Goal: Task Accomplishment & Management: Manage account settings

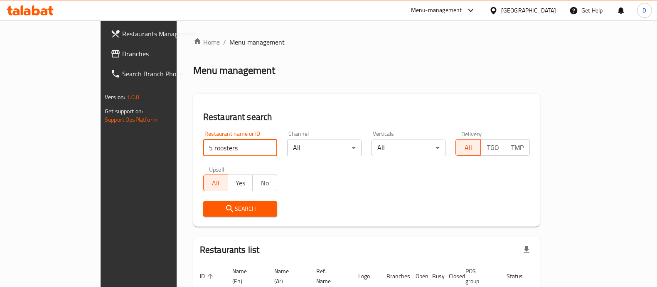
scroll to position [53, 0]
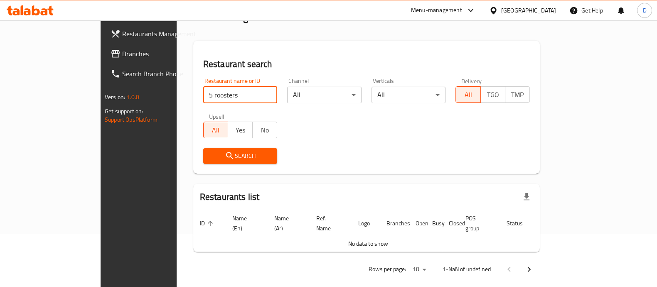
click at [200, 146] on div "Search" at bounding box center [240, 155] width 84 height 25
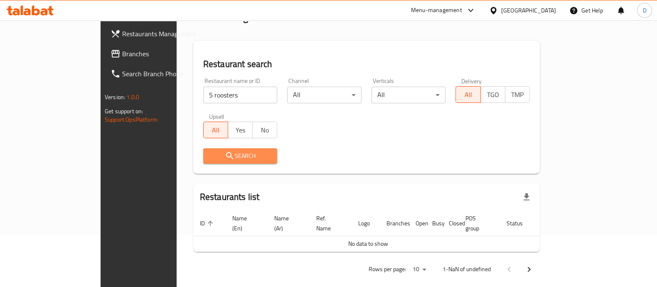
click at [210, 156] on span "Search" at bounding box center [240, 156] width 61 height 10
click at [210, 155] on span "Search" at bounding box center [240, 156] width 61 height 10
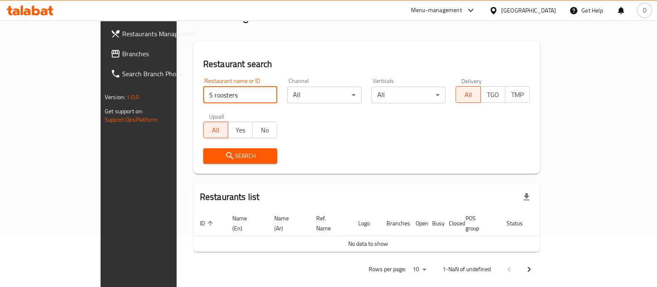
click at [233, 93] on input "5 roosters" at bounding box center [240, 94] width 74 height 17
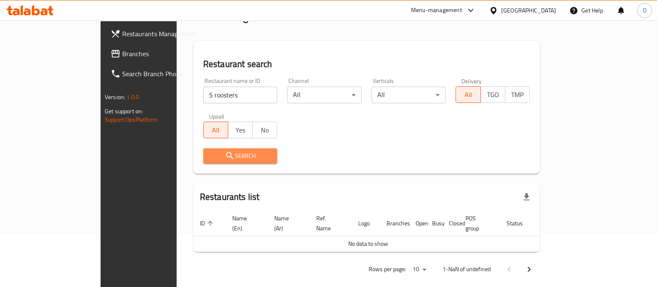
click at [210, 160] on span "Search" at bounding box center [240, 156] width 61 height 10
drag, startPoint x: 191, startPoint y: 160, endPoint x: 178, endPoint y: 157, distance: 13.3
click at [210, 157] on span "Search" at bounding box center [240, 156] width 61 height 10
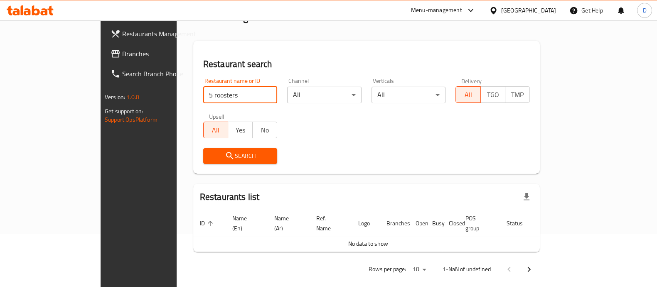
click at [203, 89] on input "5 roosters" at bounding box center [240, 94] width 74 height 17
click button "Search" at bounding box center [240, 155] width 74 height 15
click at [240, 93] on input "5 roosters" at bounding box center [240, 94] width 74 height 17
type input "5 roosters"
click button "Search" at bounding box center [240, 155] width 74 height 15
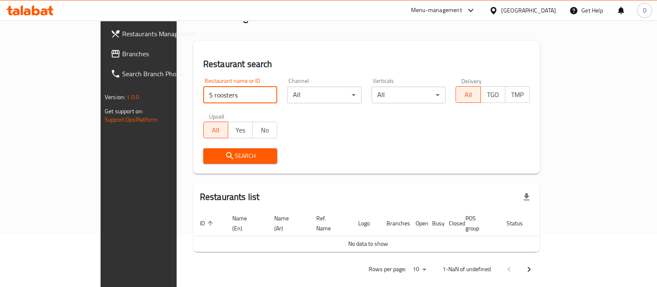
click button "Search" at bounding box center [240, 155] width 74 height 15
click at [21, 10] on icon at bounding box center [22, 10] width 2 height 10
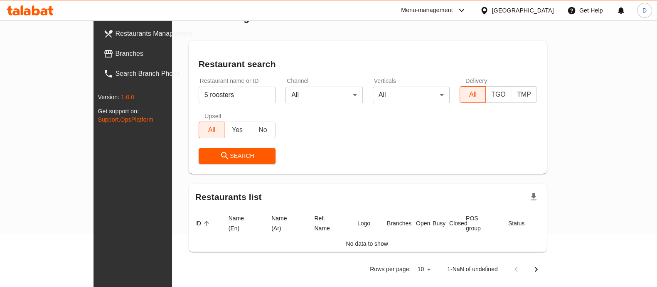
scroll to position [52, 0]
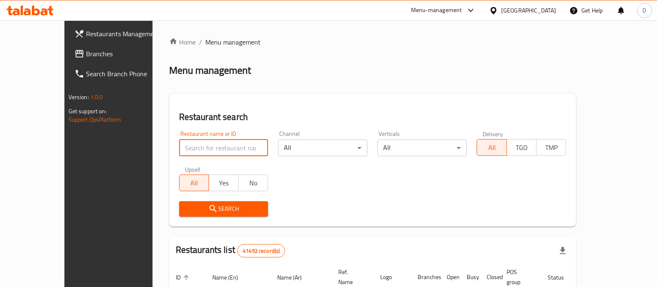
scroll to position [45, 0]
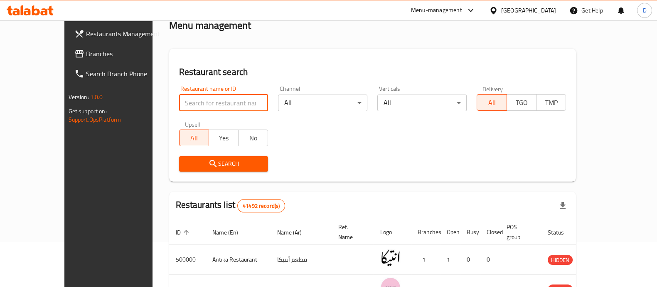
click at [198, 101] on input "search" at bounding box center [223, 102] width 89 height 17
type input "5 roosters"
click button "Search" at bounding box center [223, 163] width 89 height 15
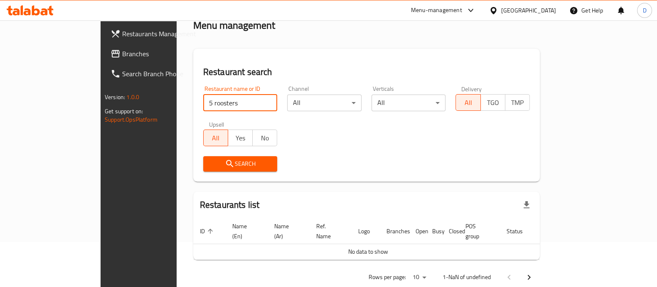
click at [206, 100] on input "5 roosters" at bounding box center [240, 102] width 74 height 17
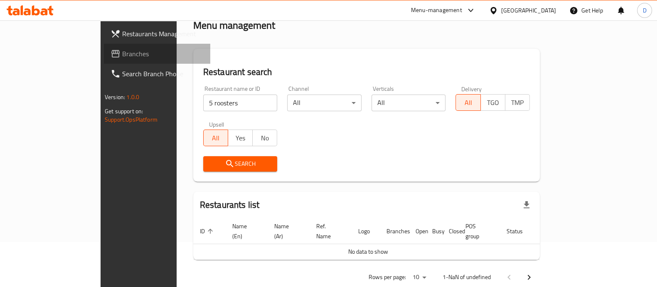
click at [122, 55] on span "Branches" at bounding box center [163, 54] width 82 height 10
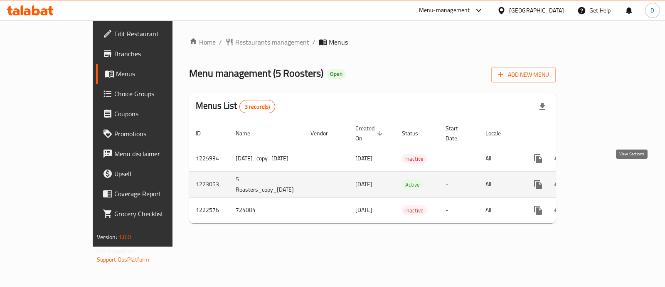
click at [608, 174] on link "enhanced table" at bounding box center [598, 184] width 20 height 20
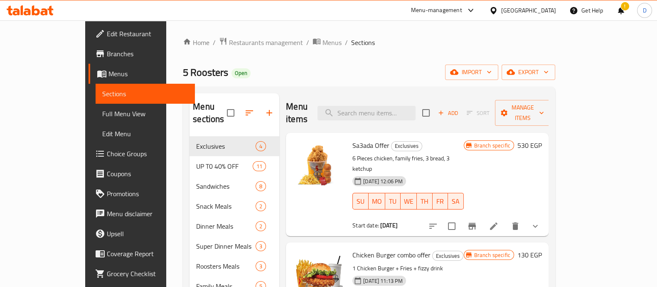
click at [350, 173] on div "[DATE] 12:06 PM" at bounding box center [364, 181] width 30 height 17
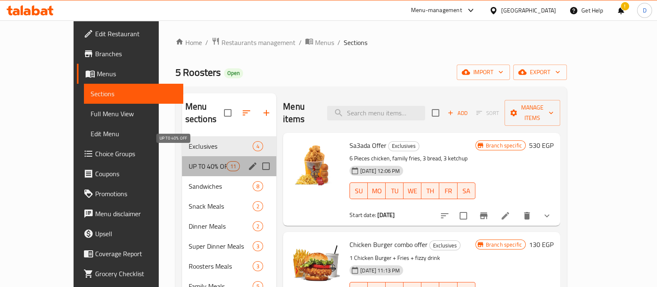
click at [189, 161] on span "UP T0 40% OFF" at bounding box center [208, 166] width 38 height 10
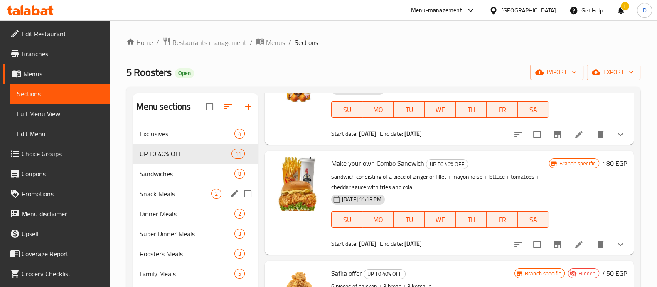
scroll to position [11, 0]
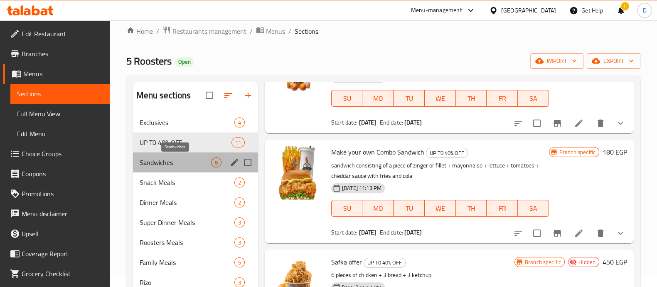
click at [149, 157] on span "Sandwiches" at bounding box center [176, 162] width 72 height 10
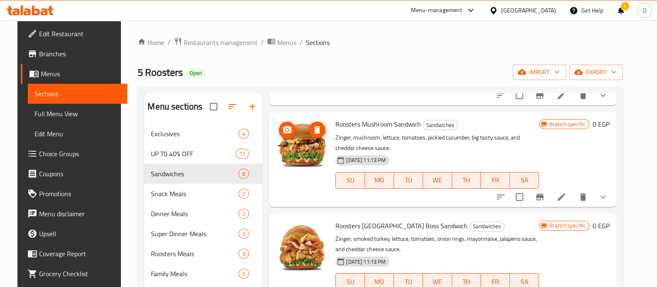
scroll to position [311, 0]
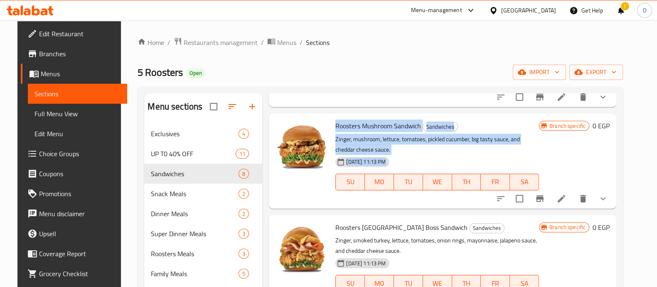
drag, startPoint x: 331, startPoint y: 124, endPoint x: 408, endPoint y: 155, distance: 82.3
click at [408, 155] on div "Roosters Mushroom Sandwich Sandwiches Zinger, mushroom, lettuce, tomatoes, pick…" at bounding box center [437, 160] width 210 height 88
click at [408, 155] on div "23-07-2025 11:13 PM SU MO TU WE TH FR SA" at bounding box center [437, 175] width 210 height 45
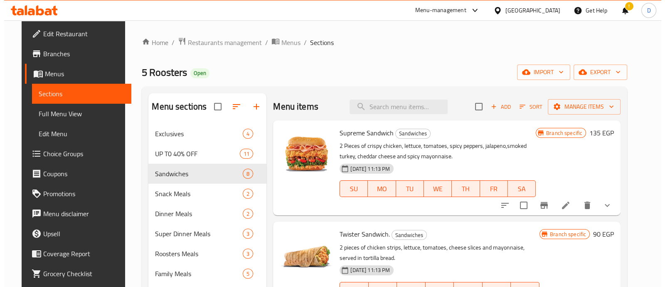
scroll to position [123, 0]
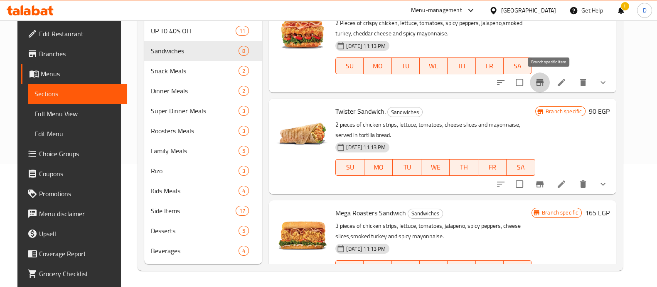
click at [544, 79] on icon "Branch-specific-item" at bounding box center [540, 82] width 10 height 10
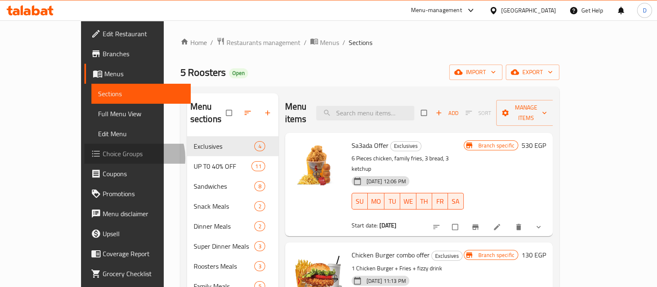
click at [103, 158] on span "Choice Groups" at bounding box center [144, 153] width 82 height 10
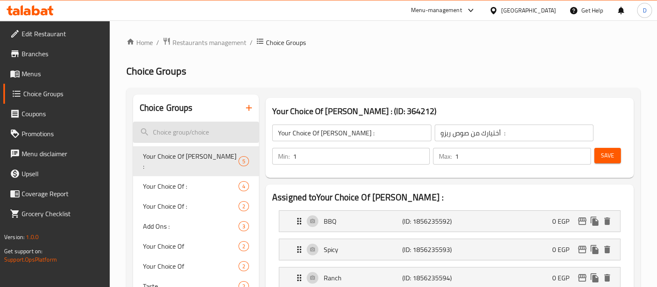
click at [193, 138] on input "search" at bounding box center [196, 131] width 126 height 21
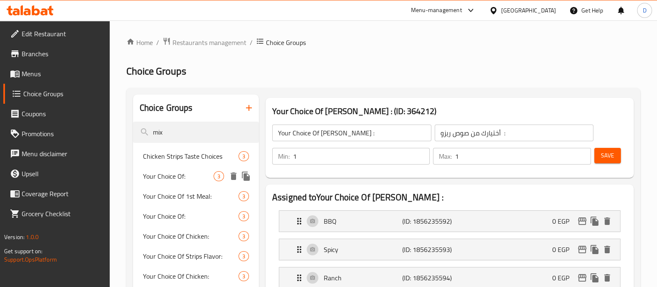
type input "mix"
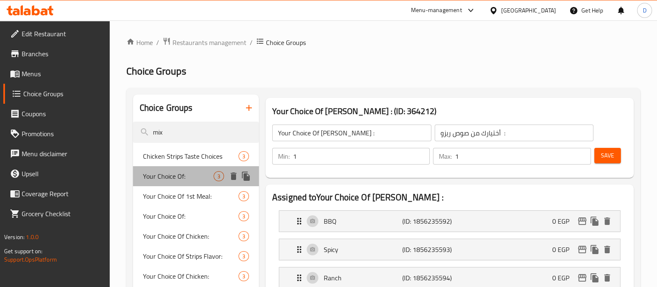
click at [198, 184] on div "Your Choice Of: 3" at bounding box center [196, 176] width 126 height 20
type input "Your Choice Of:"
type input "إختيارك من:"
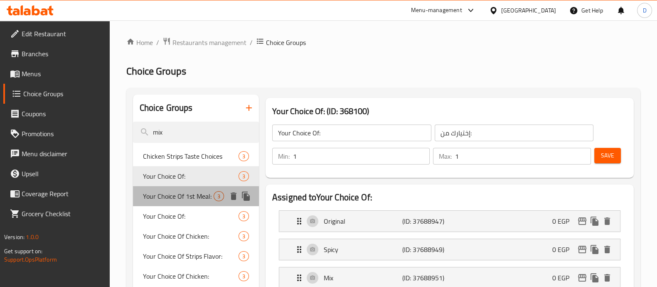
click at [178, 195] on span "Your Choice Of 1st Meal:" at bounding box center [178, 196] width 71 height 10
type input "Your Choice Of 1st Meal:"
type input "إختيارك من الوجبة الأولي:"
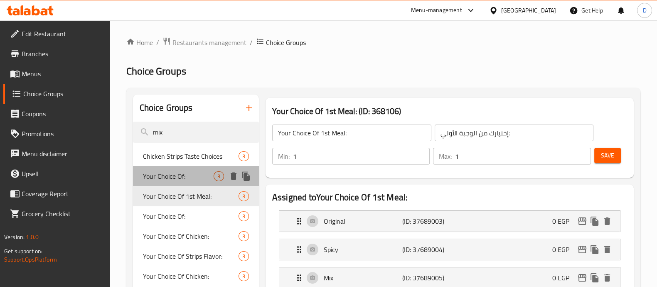
click at [179, 185] on div "Your Choice Of: 3" at bounding box center [196, 176] width 126 height 20
type input "Your Choice Of:"
type input "إختيارك من:"
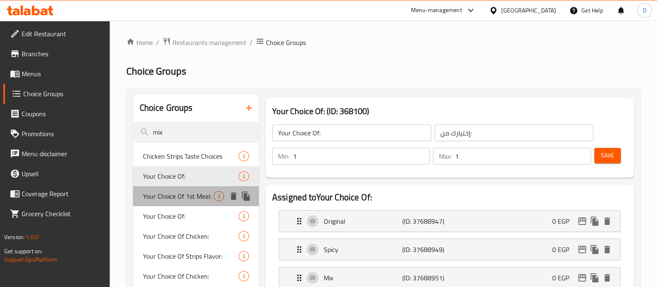
click at [181, 201] on span "Your Choice Of 1st Meal:" at bounding box center [178, 196] width 71 height 10
type input "Your Choice Of 1st Meal:"
type input "إختيارك من الوجبة الأولي:"
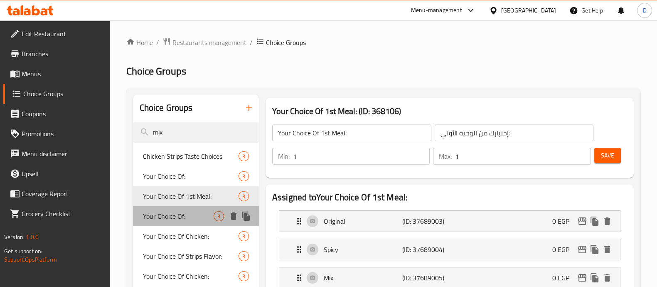
click at [180, 214] on span "Your Choice Of:" at bounding box center [178, 216] width 71 height 10
type input "Your Choice Of:"
type input "اختيارك من :"
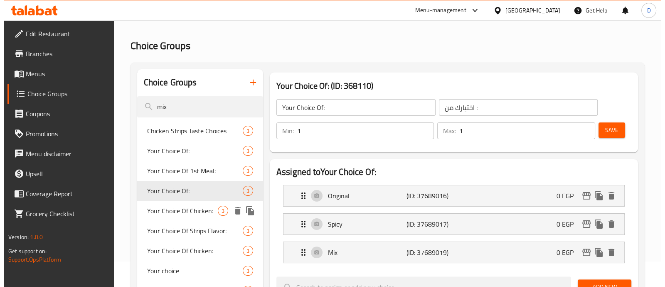
scroll to position [26, 0]
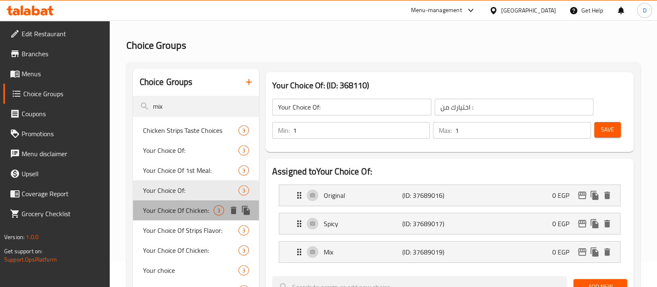
drag, startPoint x: 180, startPoint y: 213, endPoint x: 161, endPoint y: 219, distance: 20.3
click at [161, 219] on div "Your Choice Of Chicken: 3" at bounding box center [196, 210] width 126 height 20
type input "Your Choice Of Chicken:"
type input "إختيارك من الدجاج:"
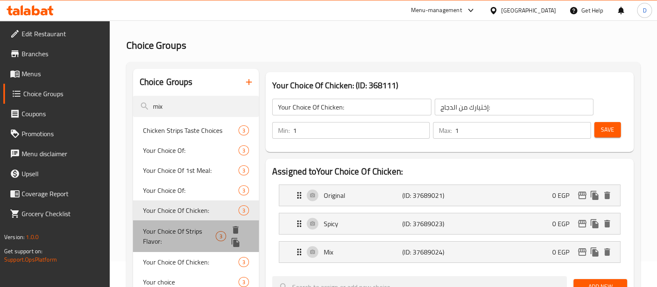
click at [165, 226] on span "Your Choice Of Strips Flavor:" at bounding box center [179, 236] width 73 height 20
type input "Your Choice Of Strips Flavor:"
type input "إختيارك من نكهة الإستربس:"
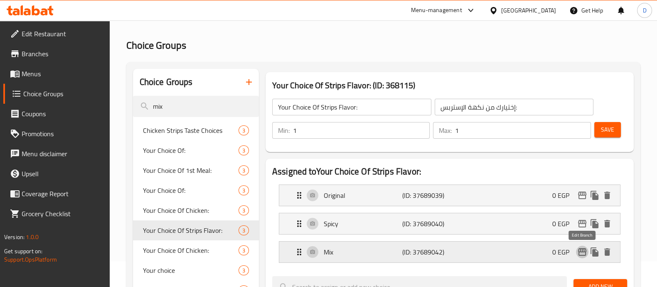
click at [580, 247] on icon "edit" at bounding box center [583, 252] width 10 height 10
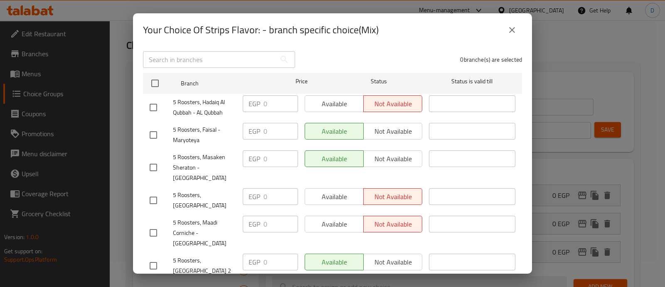
scroll to position [54, 0]
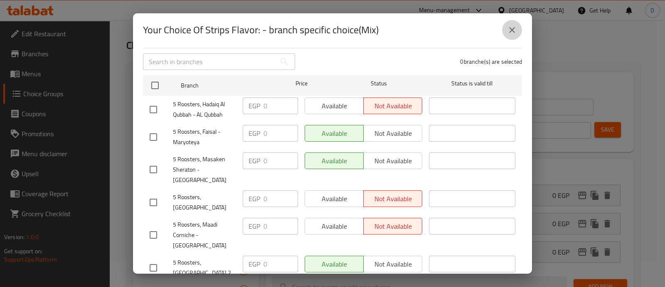
click at [509, 28] on icon "close" at bounding box center [512, 30] width 10 height 10
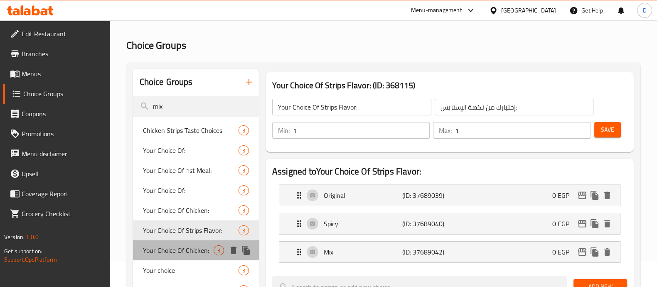
click at [175, 245] on span "Your Choice Of Chicken:" at bounding box center [178, 250] width 71 height 10
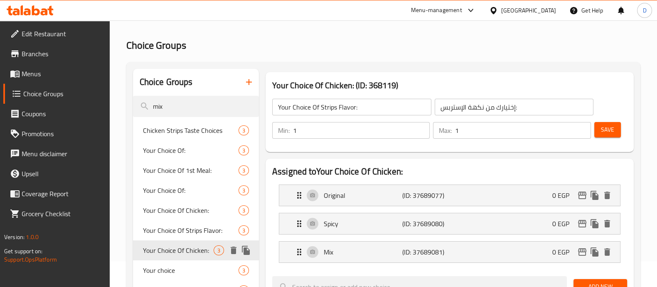
type input "Your Choice Of Chicken:"
type input "إختيارك من الدجاج:"
type input "0"
click at [582, 249] on icon "edit" at bounding box center [583, 252] width 10 height 10
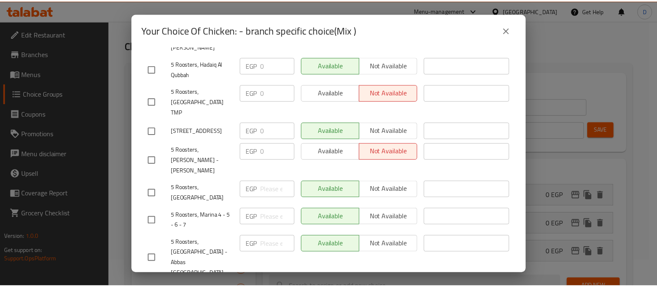
scroll to position [0, 0]
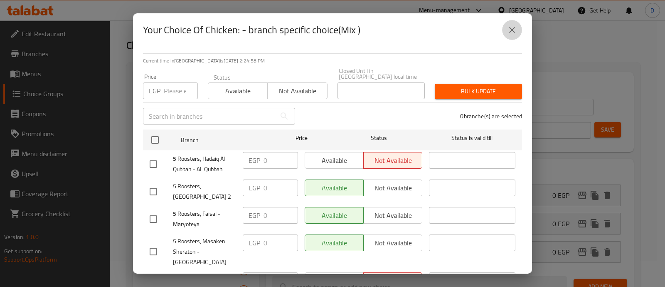
click at [511, 22] on button "close" at bounding box center [512, 30] width 20 height 20
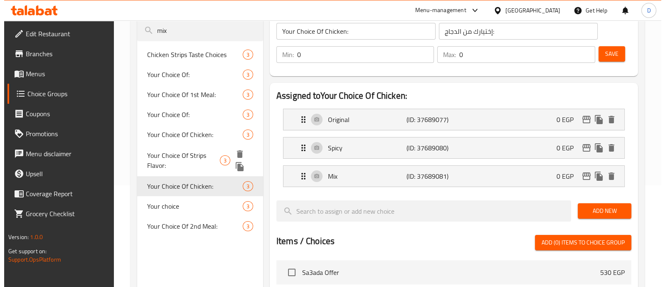
scroll to position [102, 0]
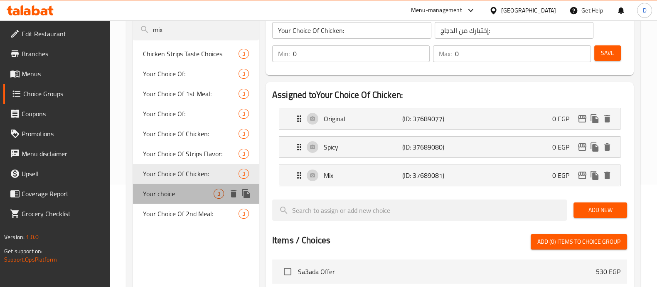
click at [175, 196] on span "Your choice" at bounding box center [178, 193] width 71 height 10
type input "Your choice"
type input "إختيارك من:"
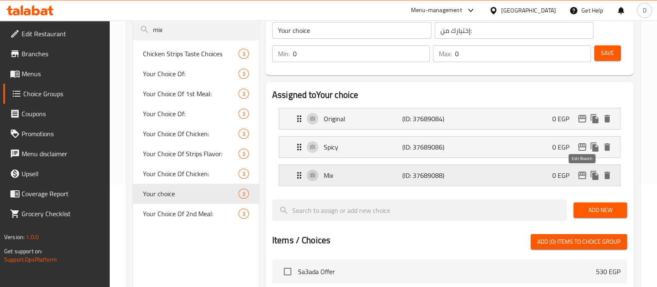
click at [582, 175] on icon "edit" at bounding box center [583, 175] width 10 height 10
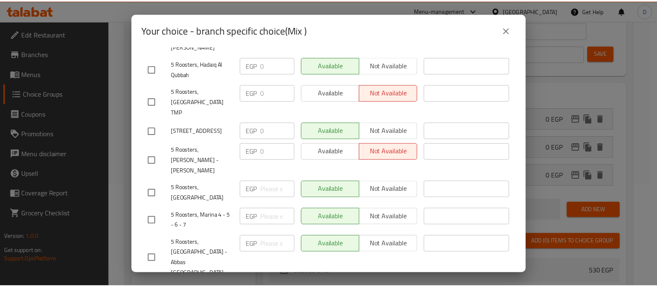
scroll to position [0, 0]
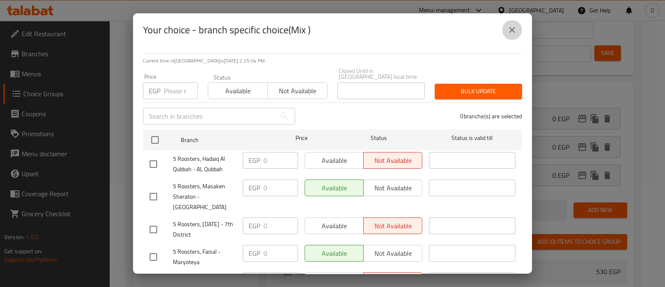
click at [516, 32] on icon "close" at bounding box center [512, 30] width 10 height 10
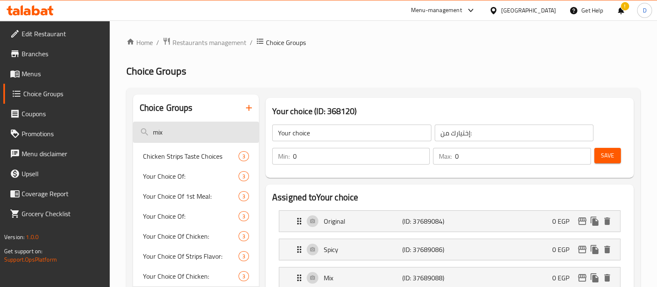
click at [193, 128] on input "mix" at bounding box center [196, 131] width 126 height 21
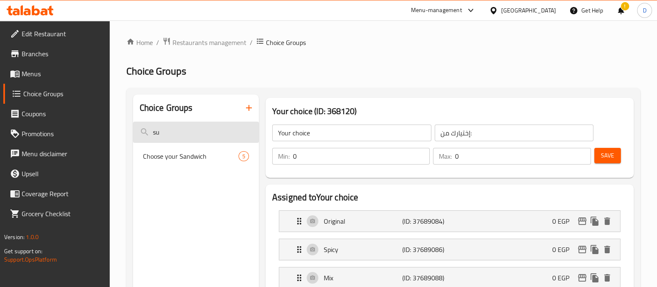
type input "s"
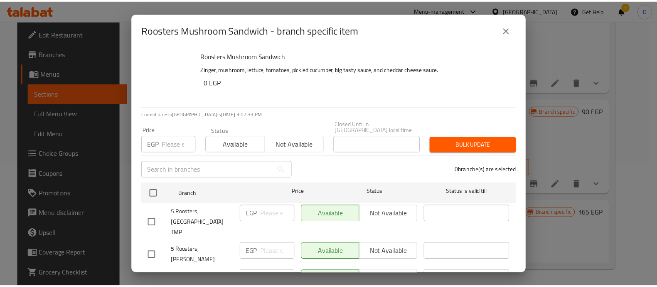
scroll to position [258, 0]
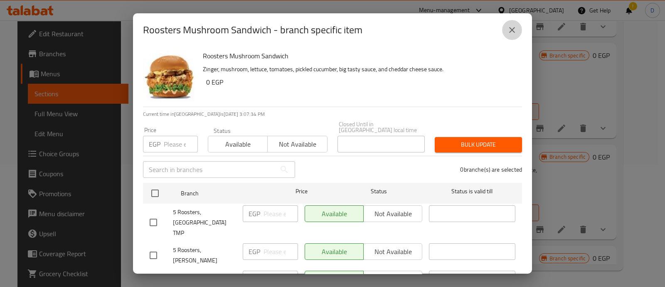
click at [509, 31] on icon "close" at bounding box center [512, 30] width 10 height 10
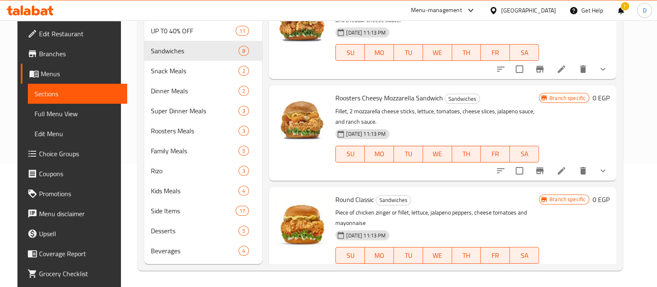
scroll to position [451, 0]
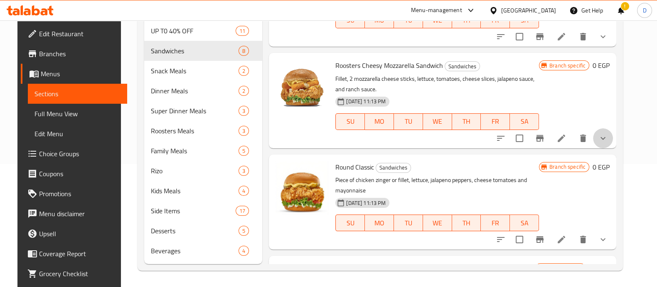
click at [604, 134] on button "show more" at bounding box center [603, 138] width 20 height 20
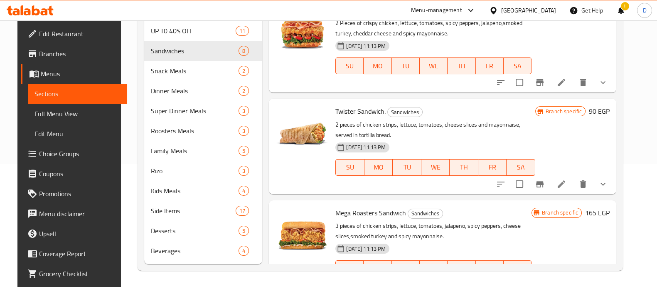
scroll to position [0, 0]
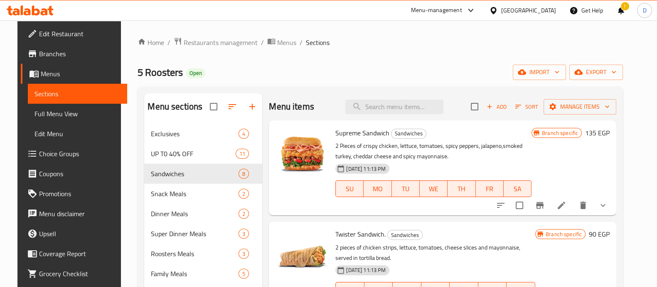
drag, startPoint x: 607, startPoint y: 206, endPoint x: 369, endPoint y: 72, distance: 273.2
click at [369, 72] on div "5 Roosters Open import export" at bounding box center [381, 71] width 486 height 15
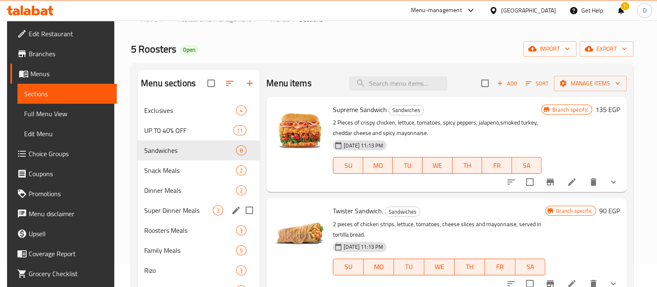
scroll to position [29, 0]
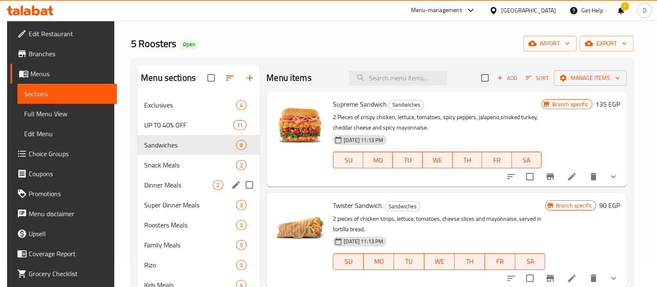
click at [161, 188] on span "Dinner Meals" at bounding box center [178, 185] width 69 height 10
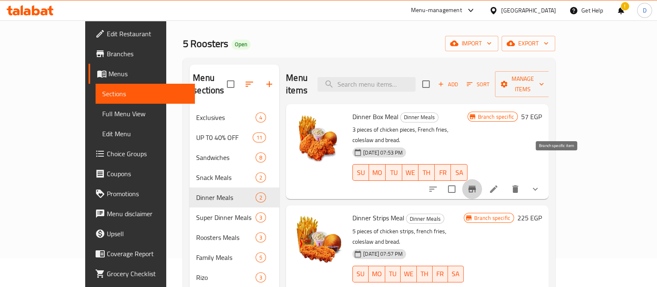
click at [482, 179] on button "Branch-specific-item" at bounding box center [472, 189] width 20 height 20
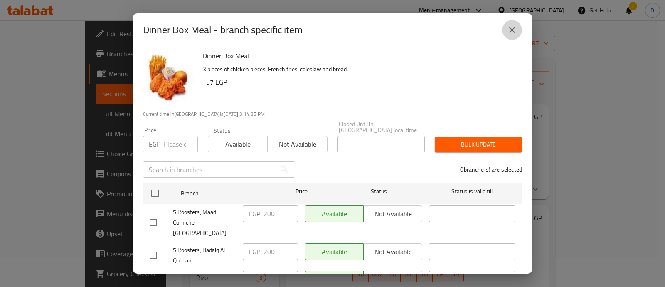
click at [512, 32] on icon "close" at bounding box center [512, 30] width 10 height 10
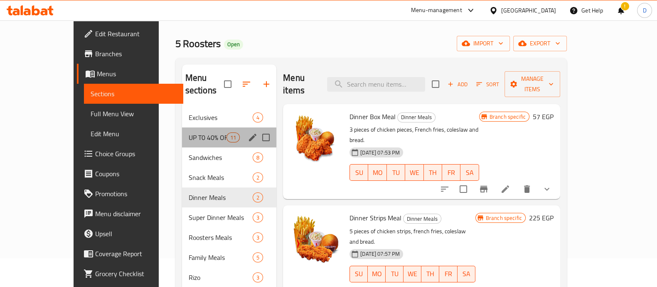
click at [182, 133] on div "UP T0 40% OFF 11" at bounding box center [229, 137] width 95 height 20
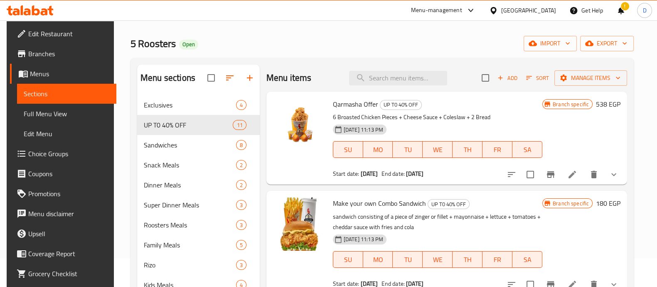
scroll to position [32, 0]
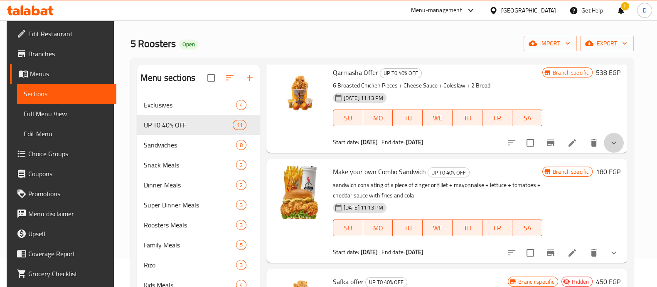
click at [621, 141] on button "show more" at bounding box center [614, 143] width 20 height 20
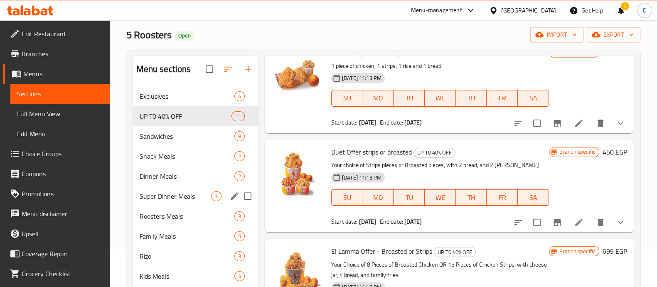
scroll to position [30, 0]
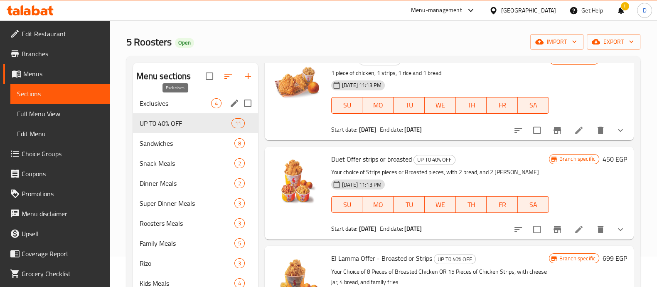
click at [166, 104] on span "Exclusives" at bounding box center [176, 103] width 72 height 10
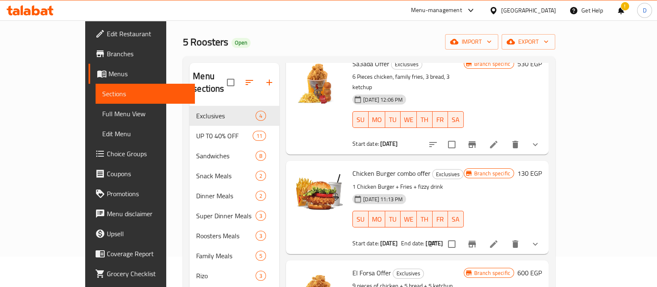
scroll to position [50, 0]
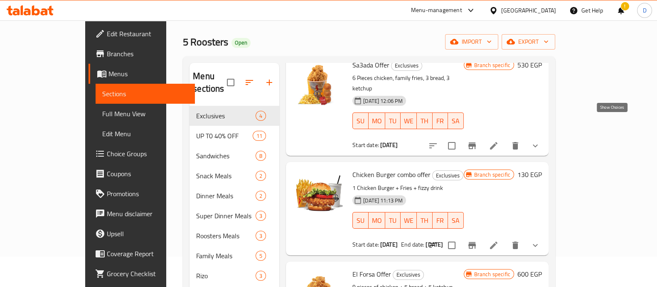
click at [541, 141] on icon "show more" at bounding box center [536, 146] width 10 height 10
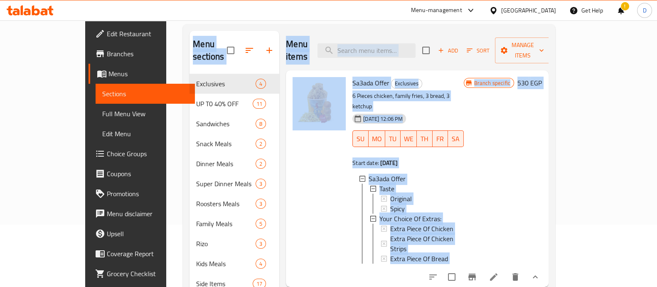
scroll to position [123, 0]
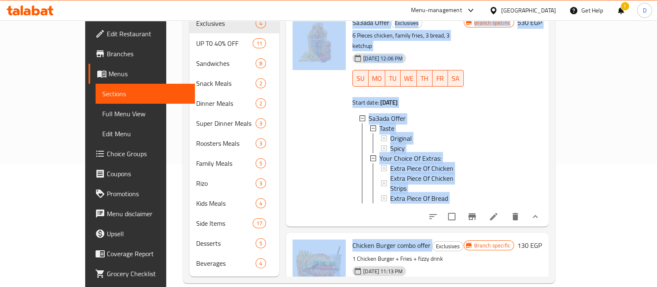
drag, startPoint x: 129, startPoint y: 30, endPoint x: 413, endPoint y: 204, distance: 333.0
click at [413, 204] on div "Home / Restaurants management / Menus / Sections 5 Roosters Open import export …" at bounding box center [369, 99] width 406 height 402
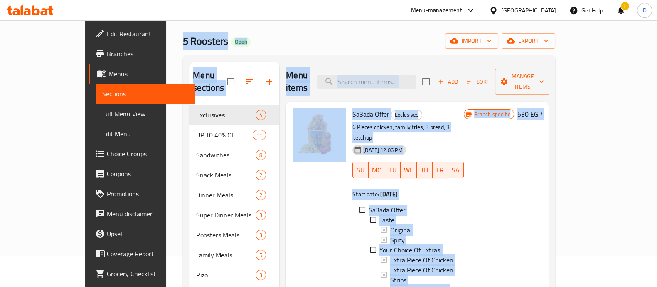
scroll to position [30, 0]
click at [299, 54] on div "Home / Restaurants management / Menus / Sections 5 Roosters Open import export …" at bounding box center [369, 191] width 373 height 368
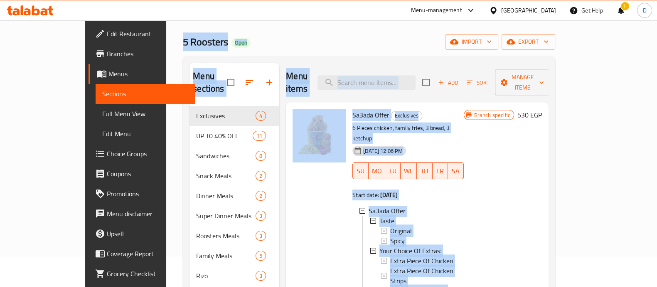
scroll to position [123, 0]
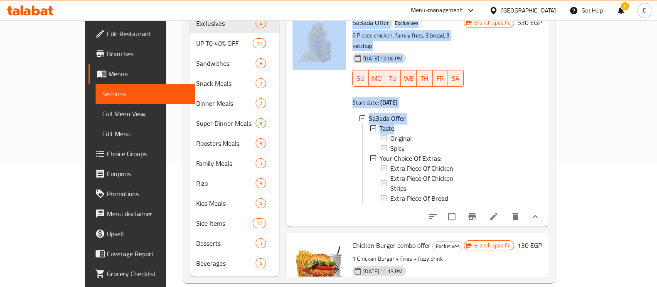
drag, startPoint x: 124, startPoint y: 37, endPoint x: 406, endPoint y: 101, distance: 289.2
click at [406, 101] on div "Home / Restaurants management / Menus / Sections 5 Roosters Open import export …" at bounding box center [369, 99] width 406 height 402
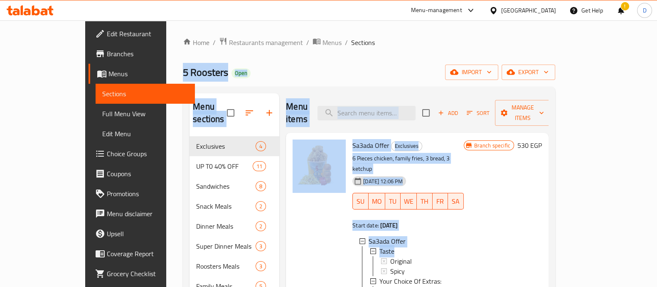
click at [300, 74] on div "5 Roosters Open import export" at bounding box center [369, 71] width 373 height 15
